Goal: Task Accomplishment & Management: Use online tool/utility

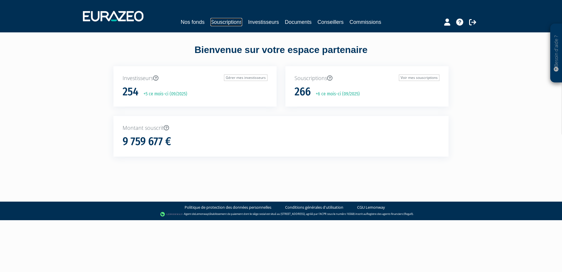
click at [221, 19] on link "Souscriptions" at bounding box center [227, 22] width 32 height 8
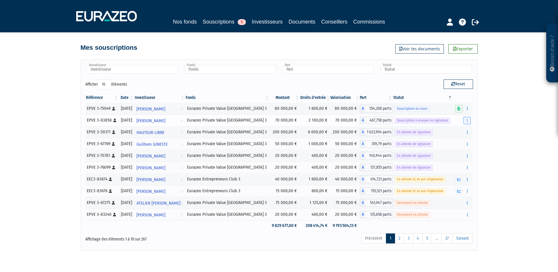
click at [470, 120] on button "button" at bounding box center [467, 120] width 7 height 7
click at [460, 130] on link "Envoyer à signer" at bounding box center [452, 131] width 34 height 10
